Goal: Check status: Check status

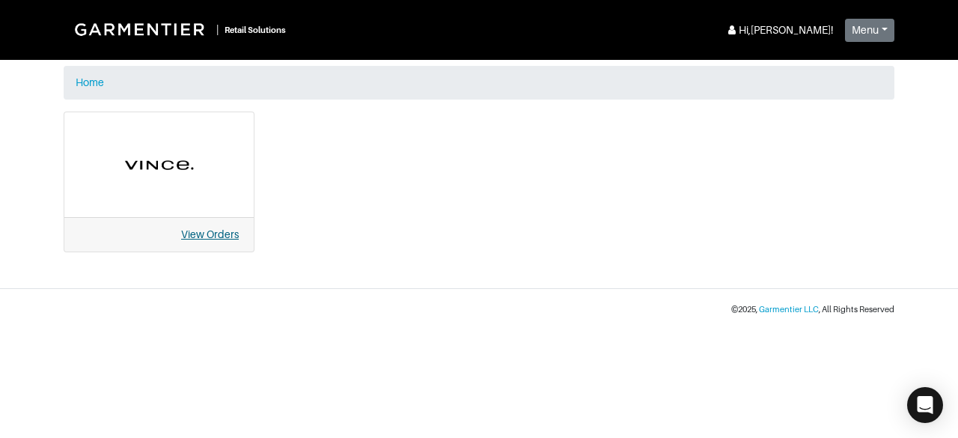
click at [214, 228] on link "View Orders" at bounding box center [210, 234] width 58 height 12
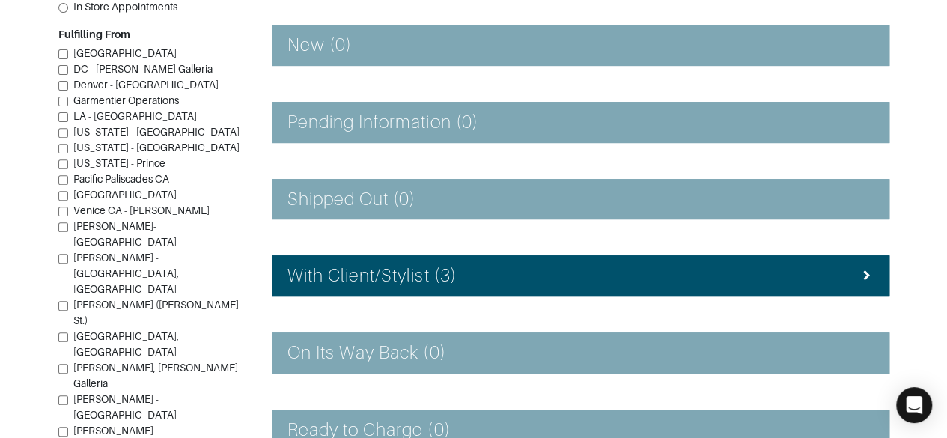
scroll to position [247, 0]
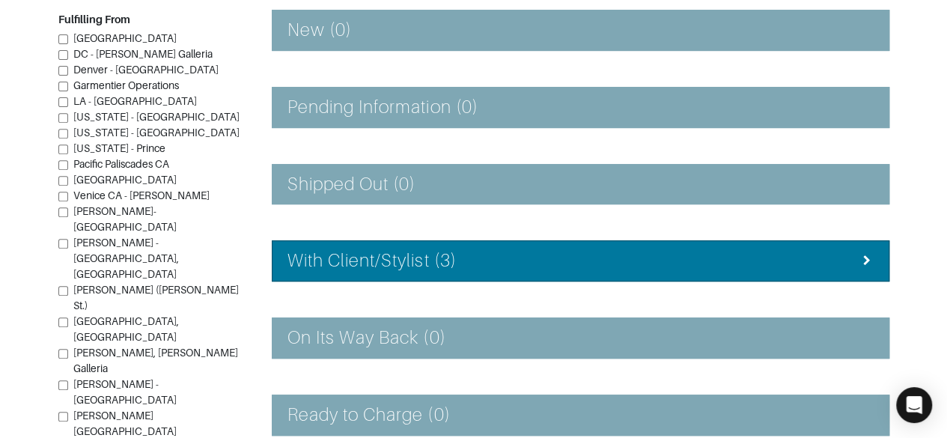
click at [824, 260] on div "With Client/Stylist (3)" at bounding box center [580, 261] width 586 height 22
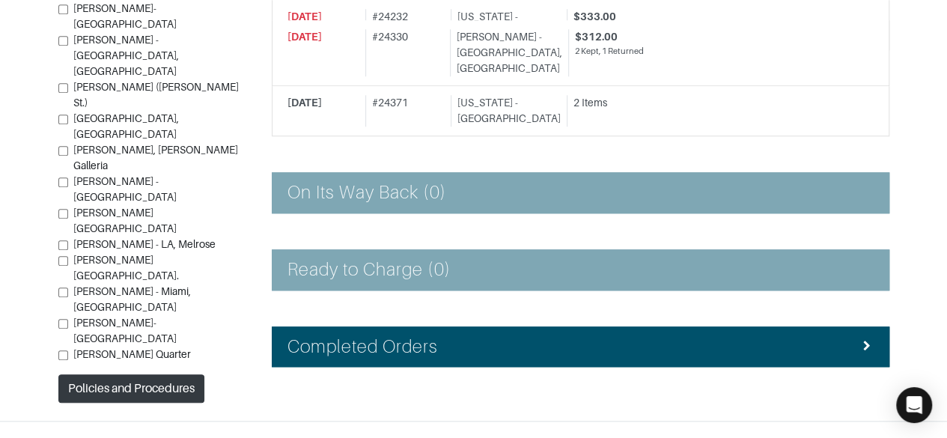
scroll to position [579, 0]
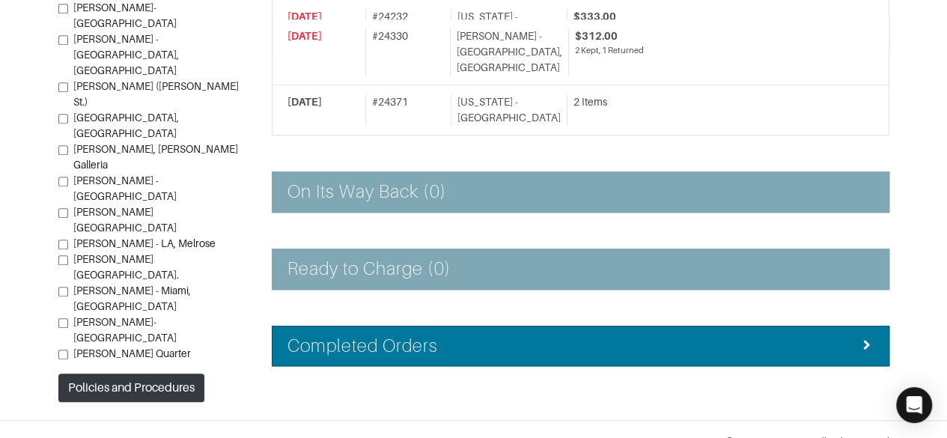
click at [802, 335] on div "Completed Orders" at bounding box center [580, 346] width 586 height 22
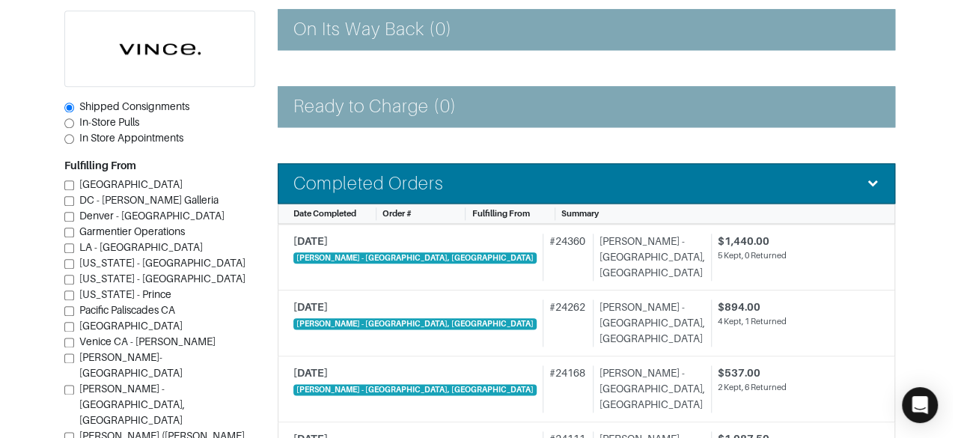
scroll to position [744, 0]
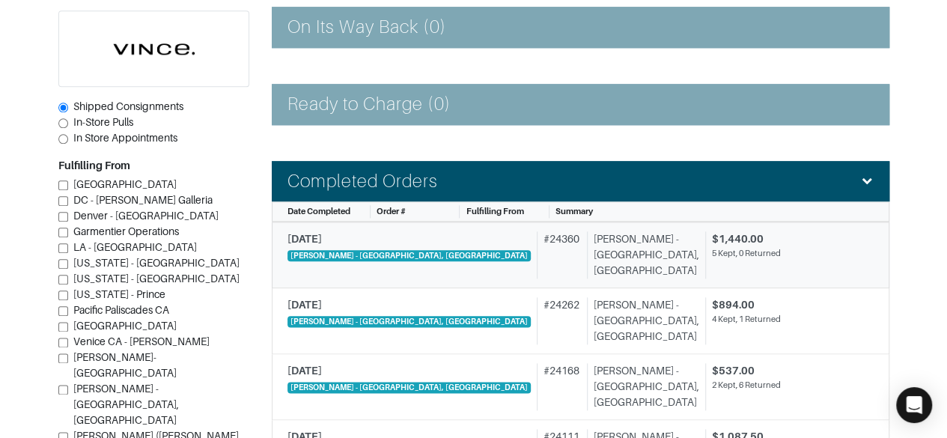
click at [771, 247] on div "5 Kept, 0 Returned" at bounding box center [787, 253] width 150 height 13
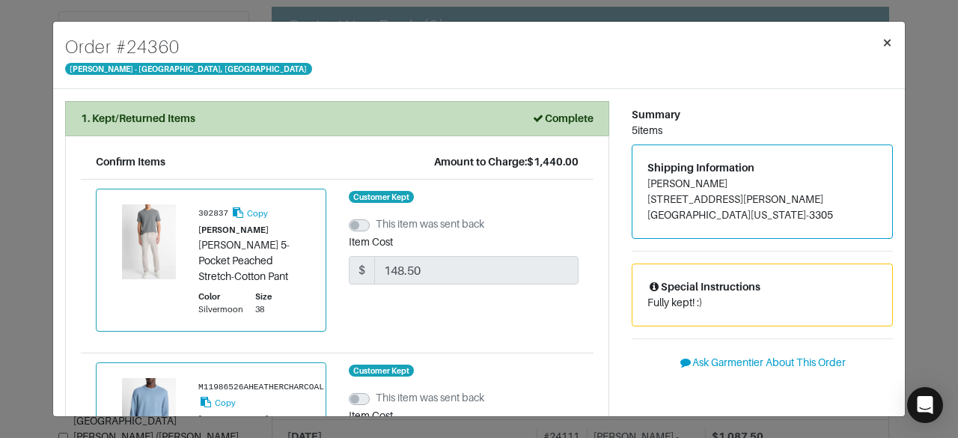
click at [887, 51] on span "×" at bounding box center [887, 42] width 11 height 20
